Goal: Information Seeking & Learning: Learn about a topic

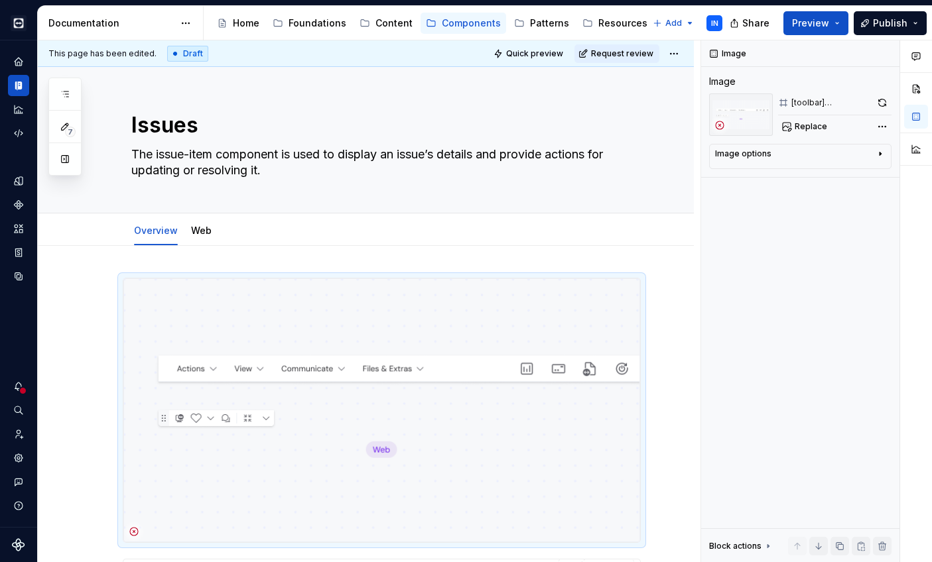
scroll to position [13, 0]
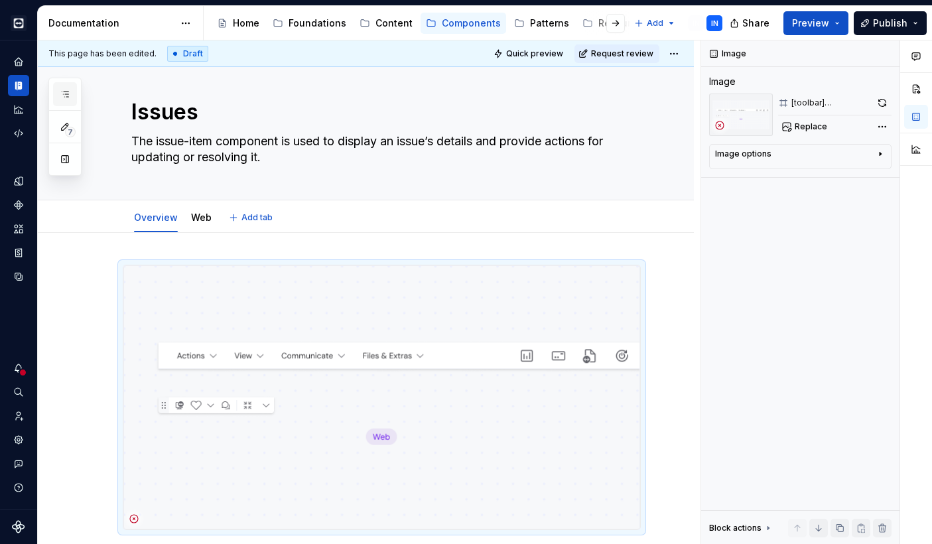
type textarea "*"
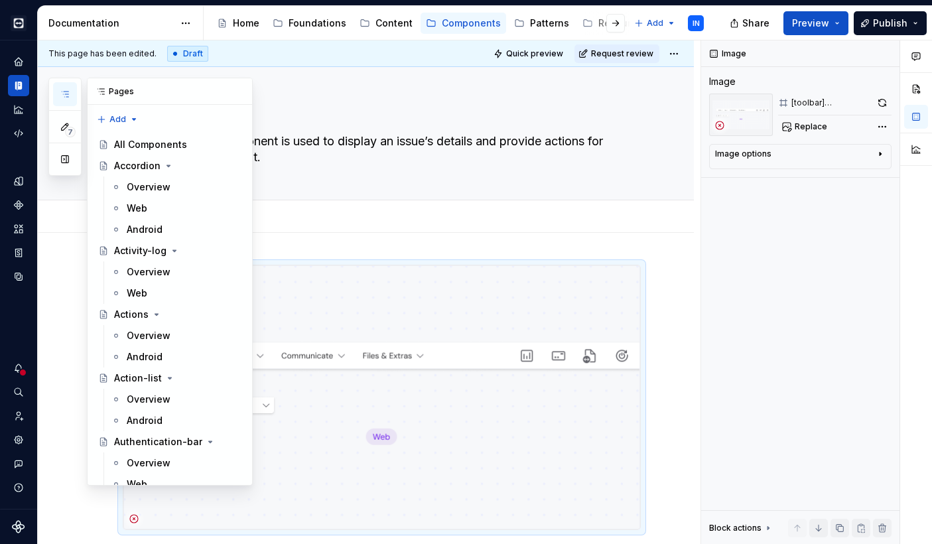
type textarea "The issue-item component is used to display an issue’s details and provide acti…"
click at [67, 95] on icon "button" at bounding box center [65, 94] width 11 height 11
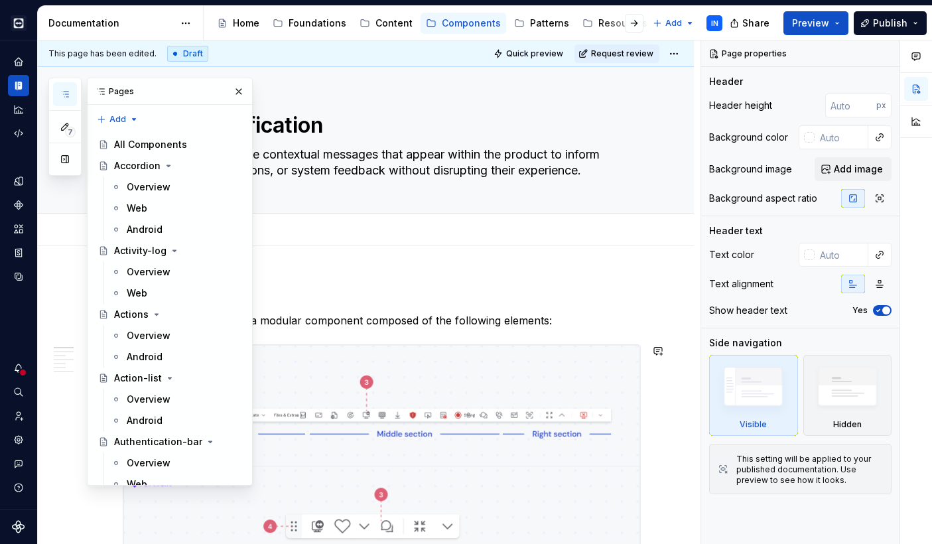
click at [306, 357] on img at bounding box center [381, 466] width 517 height 243
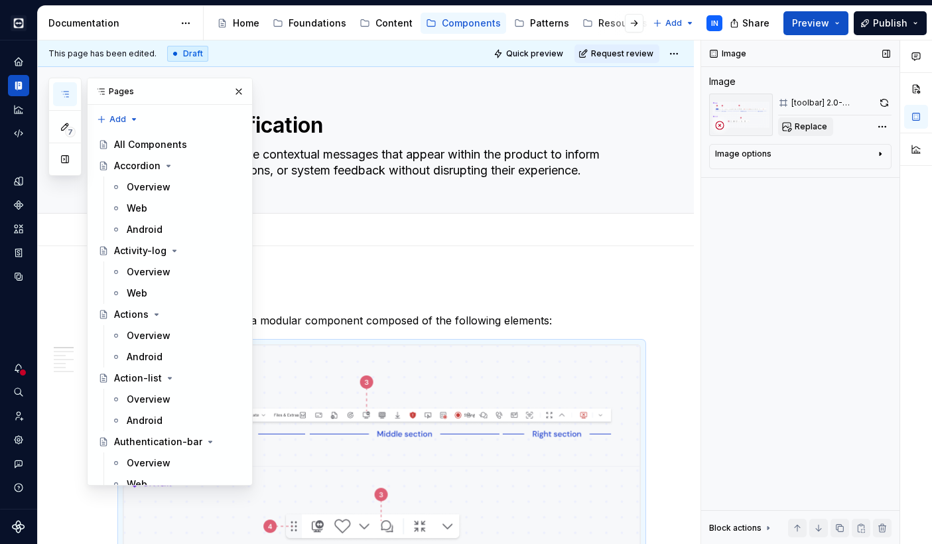
click at [806, 123] on span "Replace" at bounding box center [810, 126] width 32 height 11
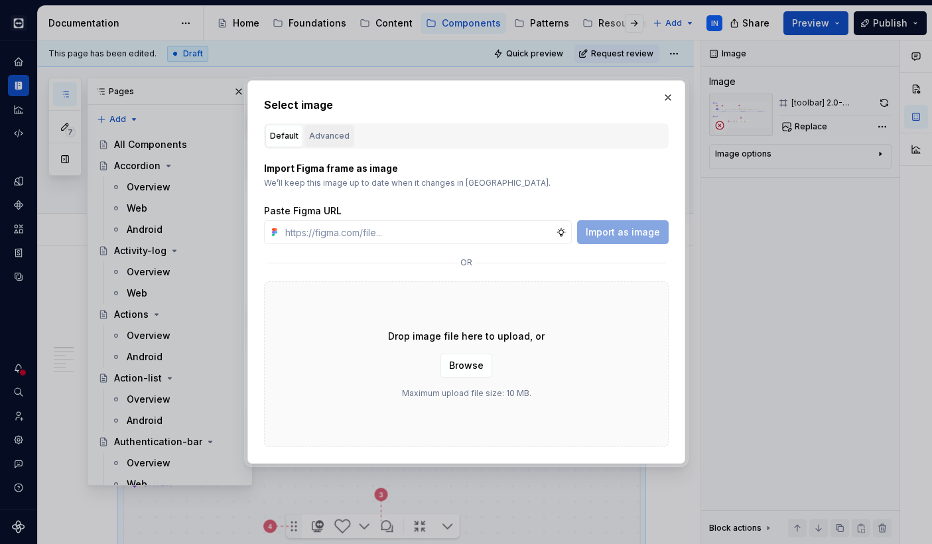
click at [341, 135] on div "Advanced" at bounding box center [329, 135] width 40 height 13
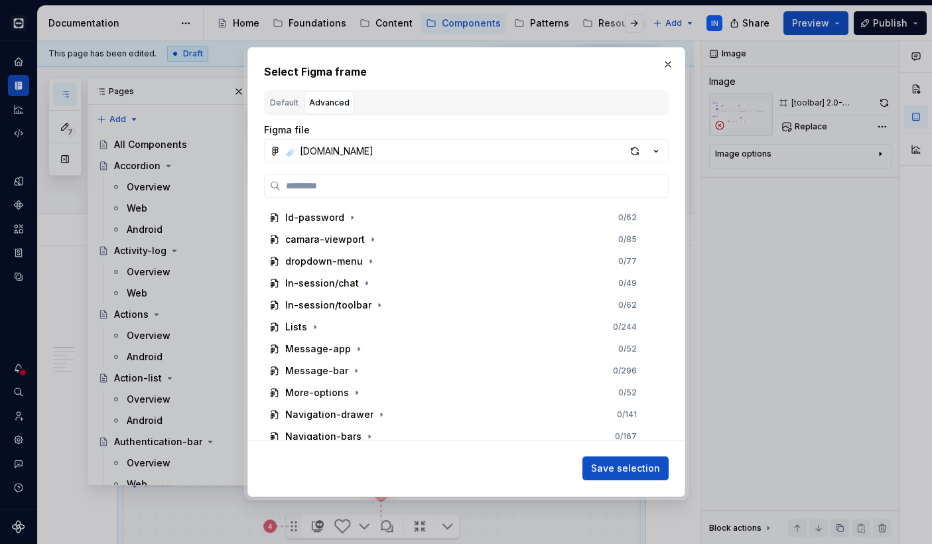
scroll to position [1111, 0]
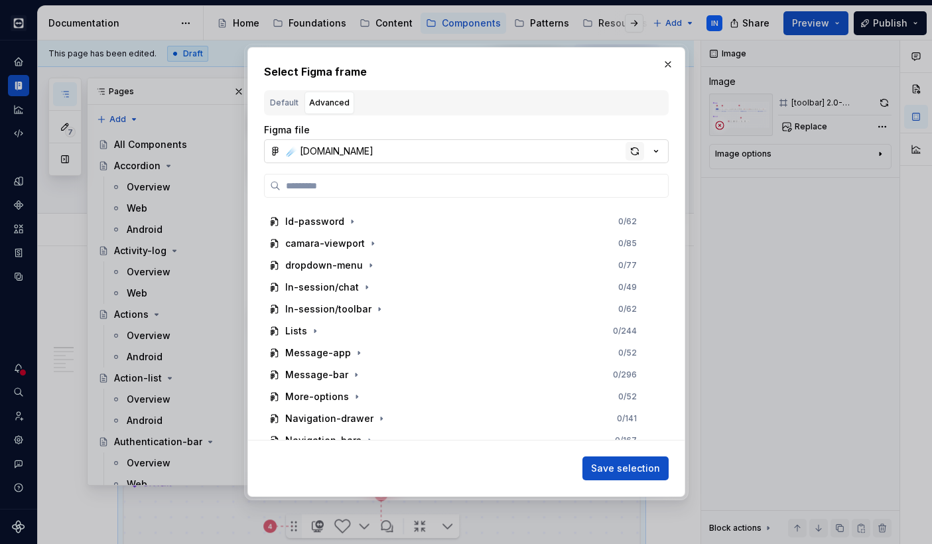
click at [639, 144] on div "button" at bounding box center [634, 151] width 19 height 19
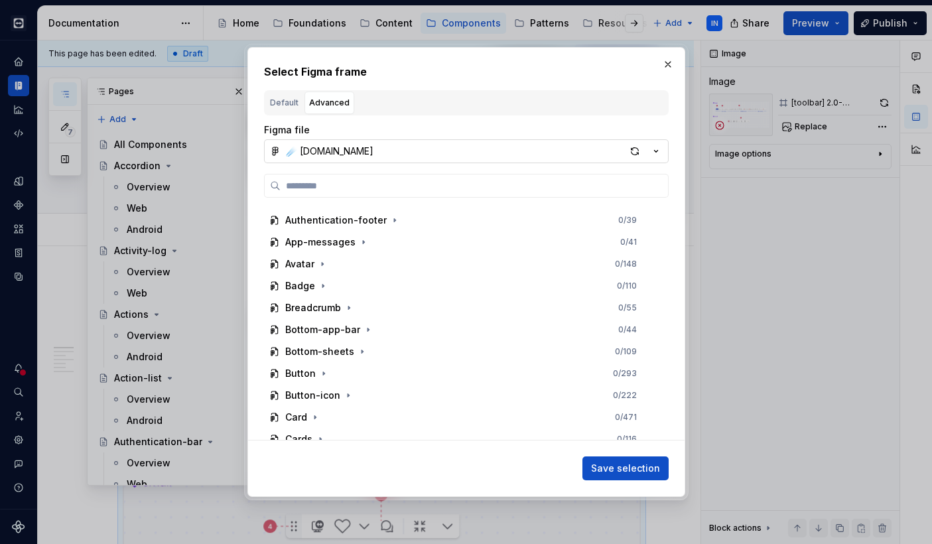
scroll to position [284, 0]
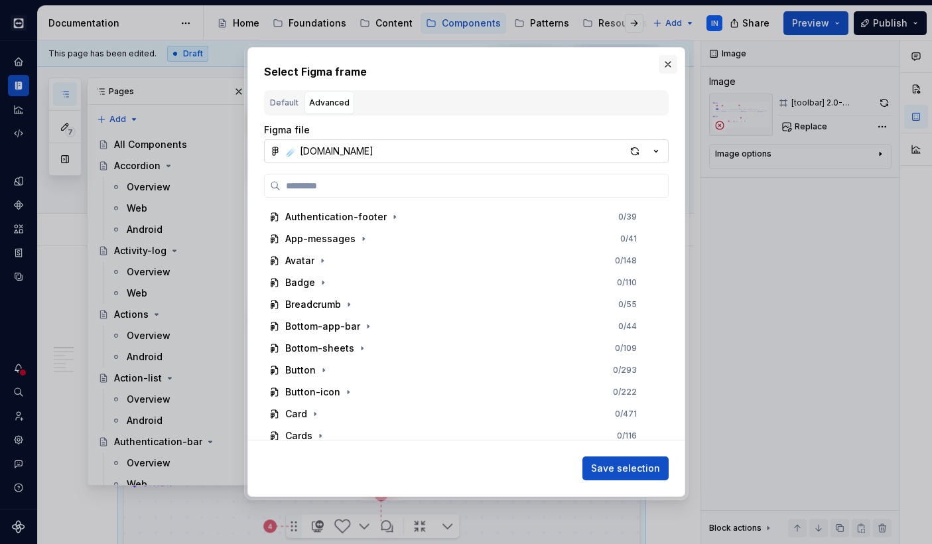
click at [666, 62] on button "button" at bounding box center [667, 64] width 19 height 19
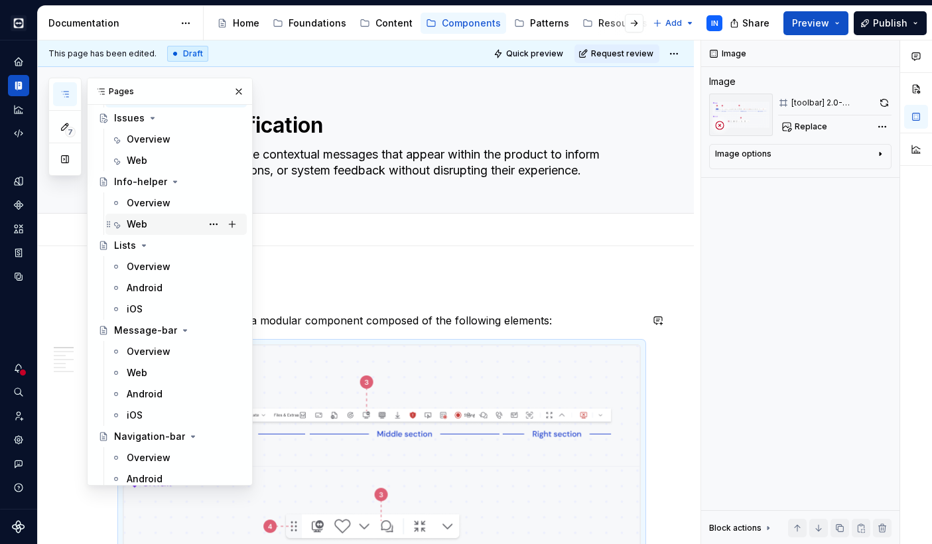
scroll to position [3264, 0]
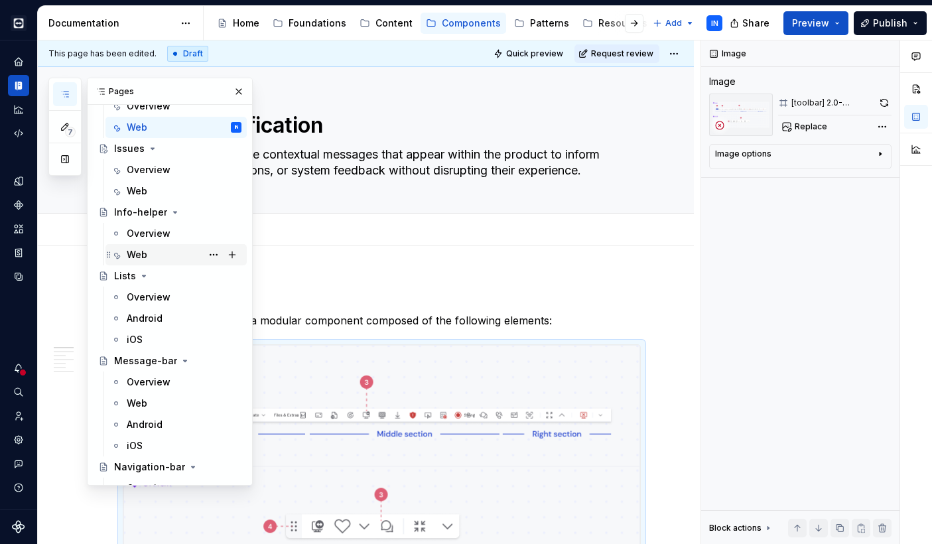
click at [141, 245] on div "Web" at bounding box center [184, 254] width 115 height 19
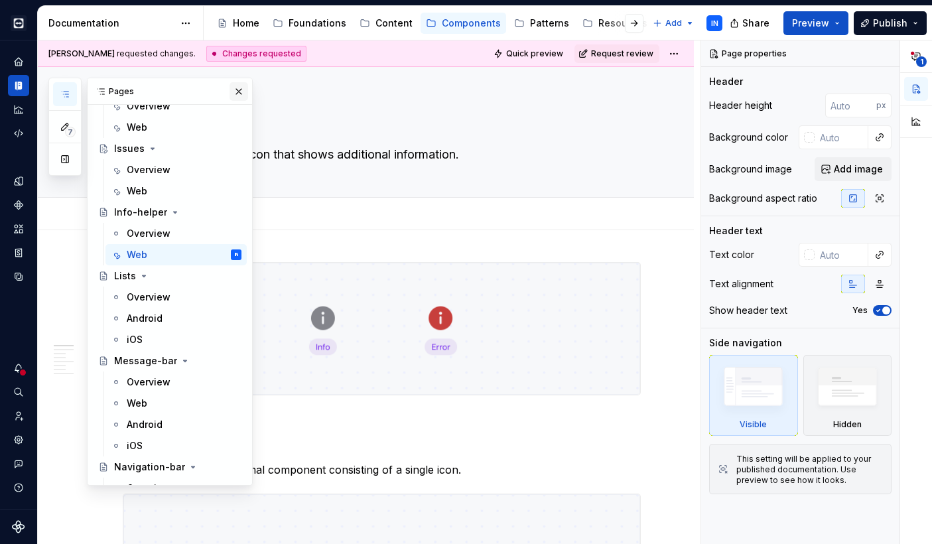
click at [229, 98] on button "button" at bounding box center [238, 91] width 19 height 19
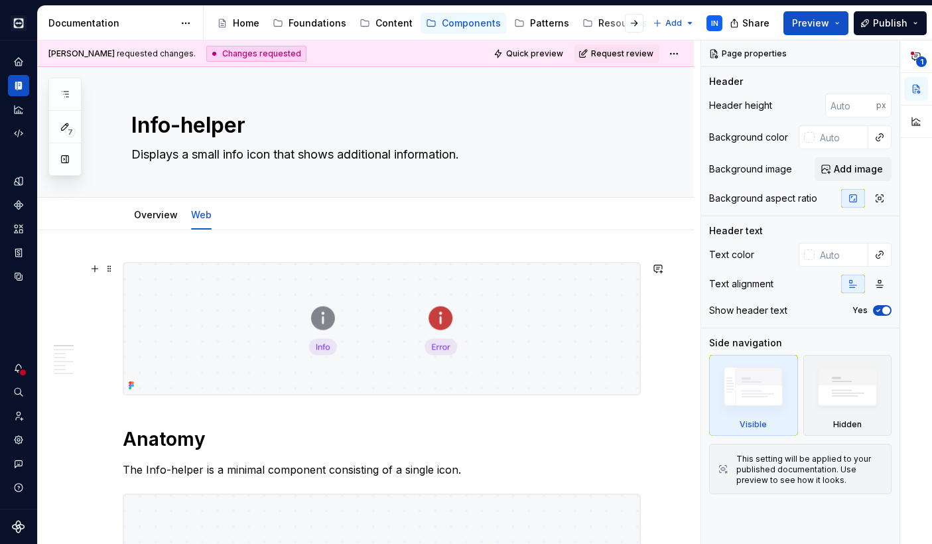
click at [250, 353] on img at bounding box center [381, 329] width 517 height 132
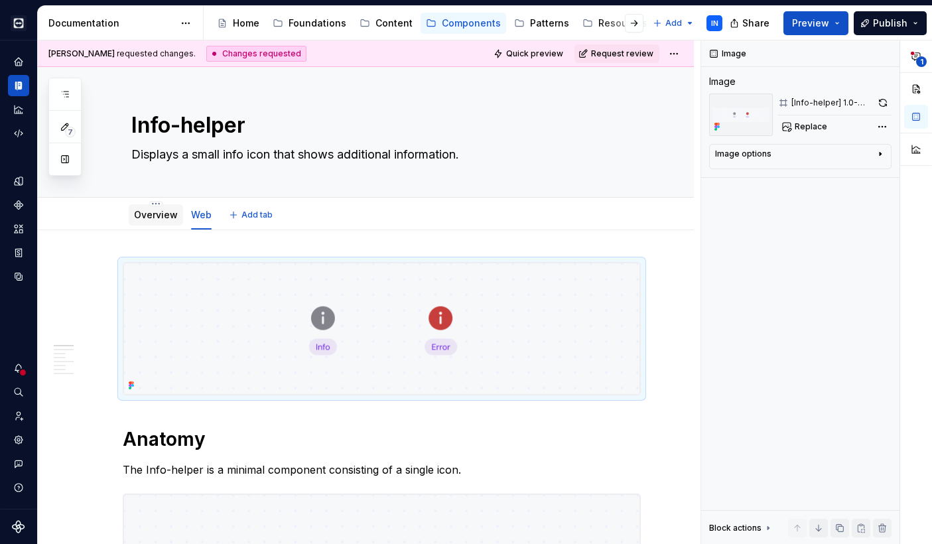
click at [160, 214] on link "Overview" at bounding box center [156, 214] width 44 height 11
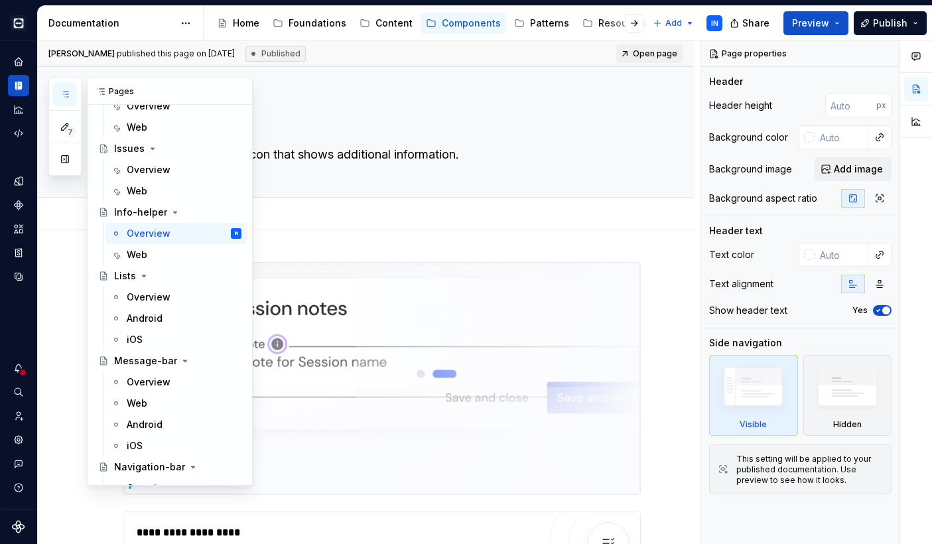
click at [69, 91] on icon "button" at bounding box center [65, 94] width 11 height 11
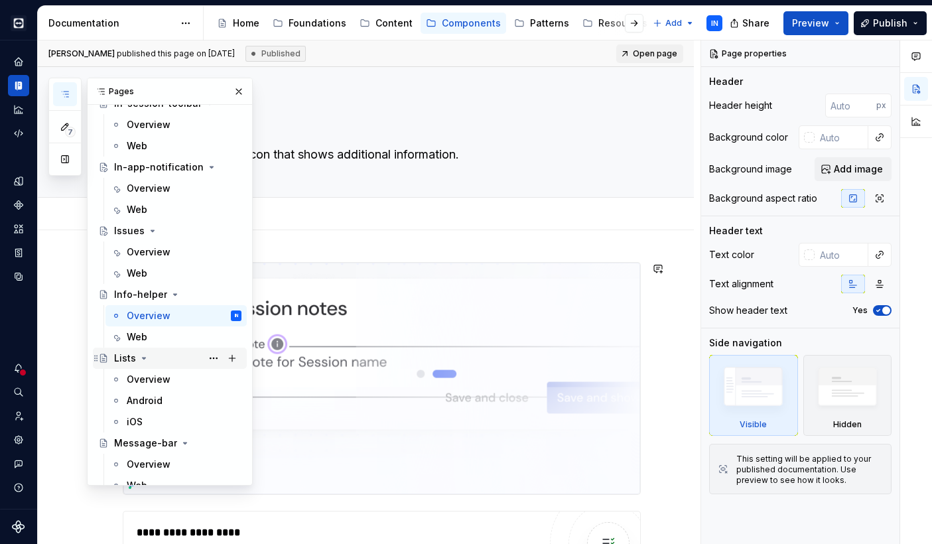
scroll to position [3163, 0]
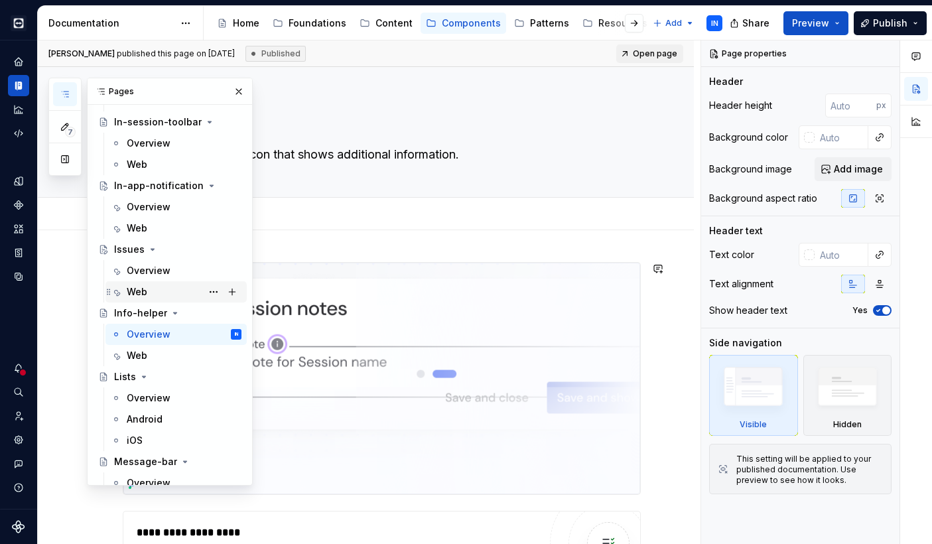
click at [154, 286] on div "Web" at bounding box center [184, 291] width 115 height 19
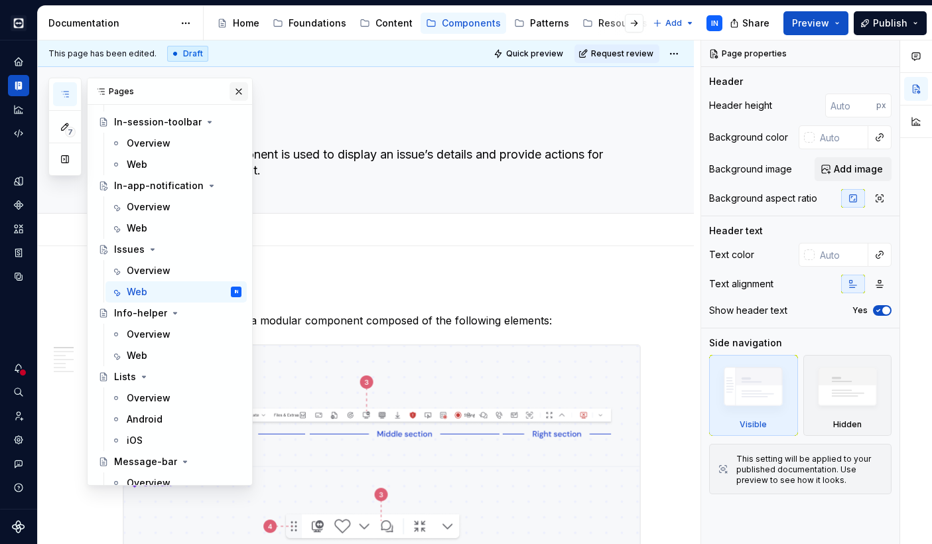
click at [233, 86] on button "button" at bounding box center [238, 91] width 19 height 19
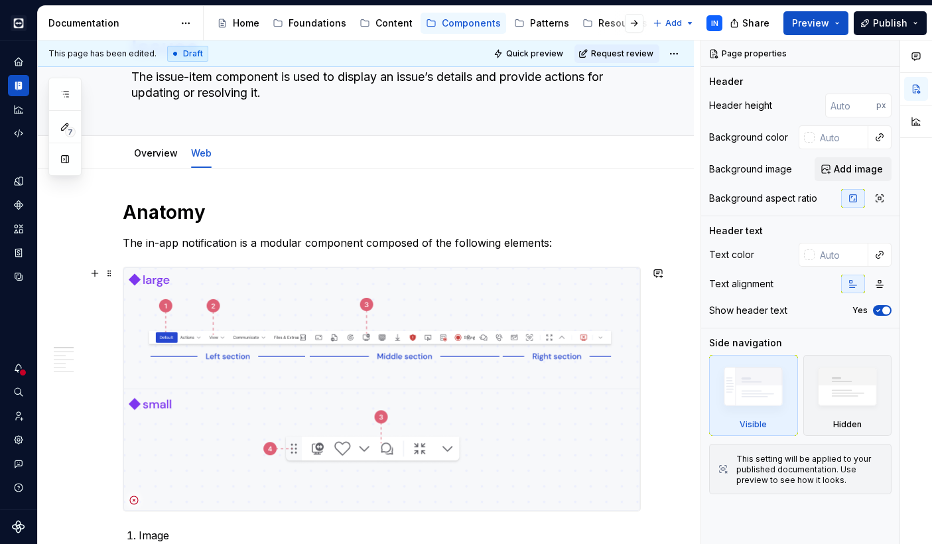
scroll to position [90, 0]
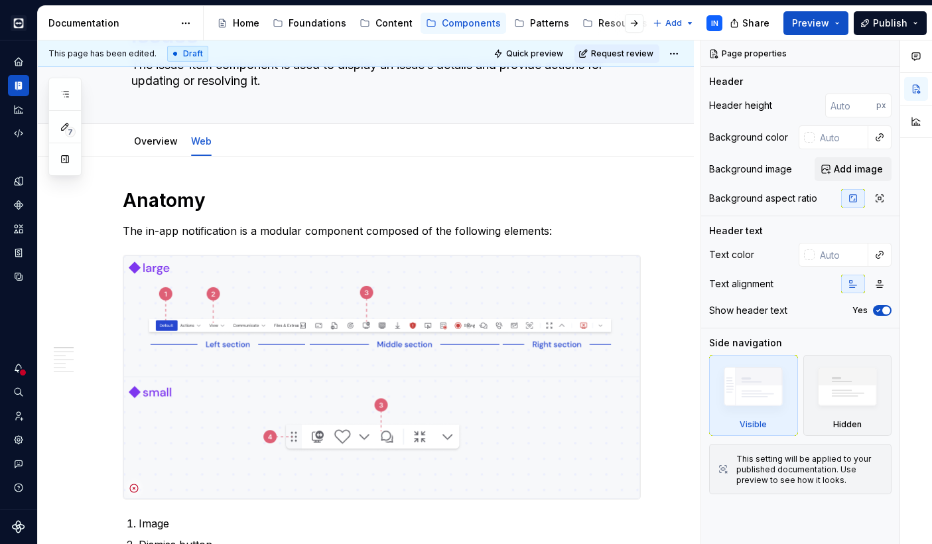
type textarea "*"
